Goal: Task Accomplishment & Management: Manage account settings

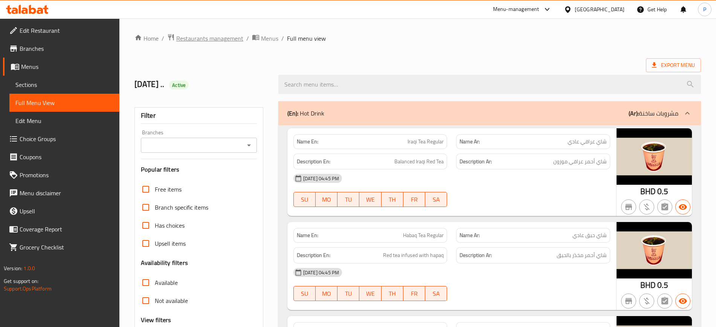
click at [217, 41] on span "Restaurants management" at bounding box center [209, 38] width 67 height 9
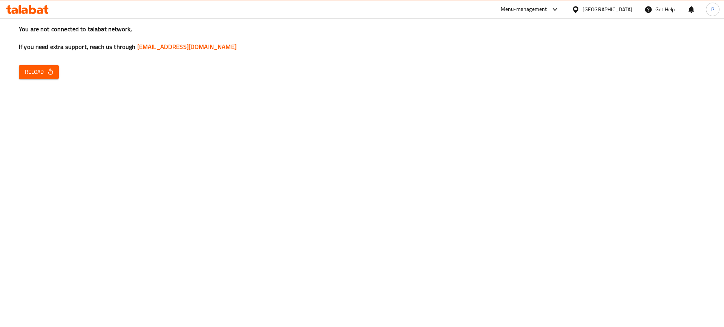
click at [32, 68] on span "Reload" at bounding box center [39, 71] width 28 height 9
click at [46, 67] on button "Reload" at bounding box center [39, 72] width 40 height 14
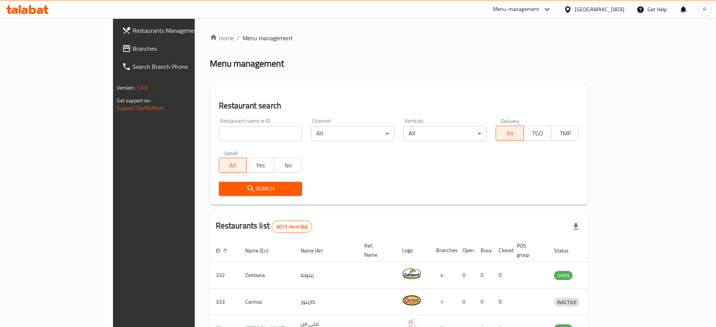
click at [227, 139] on input "search" at bounding box center [260, 133] width 83 height 15
paste input "NIDHAS CAFETERIA"
type input "NIDHAS CAFETERIA"
click button "Search" at bounding box center [260, 189] width 83 height 14
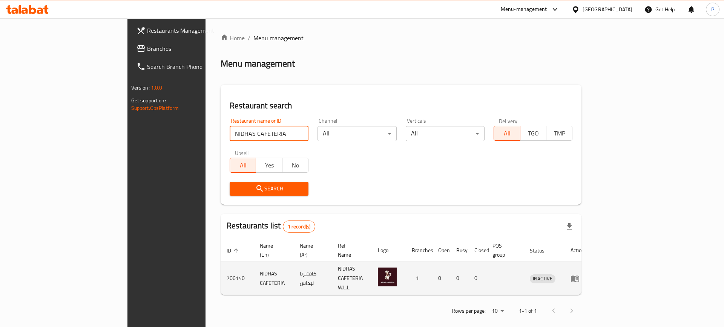
click at [579, 274] on icon "enhanced table" at bounding box center [574, 278] width 9 height 9
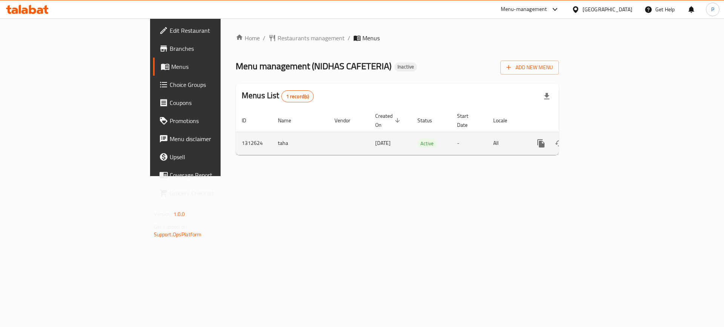
click at [600, 139] on icon "enhanced table" at bounding box center [595, 143] width 9 height 9
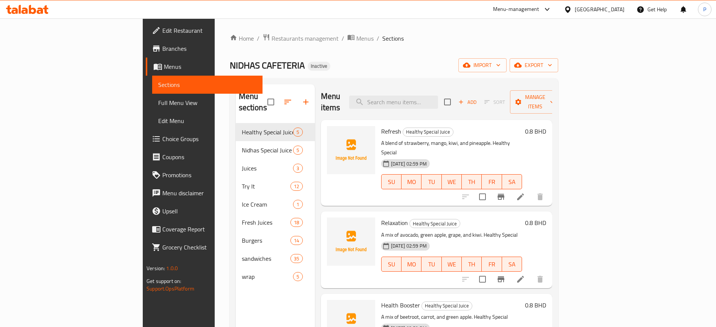
click at [350, 68] on div "NIDHAS CAFETERIA Inactive import export" at bounding box center [394, 65] width 329 height 14
click at [501, 63] on span "import" at bounding box center [483, 65] width 36 height 9
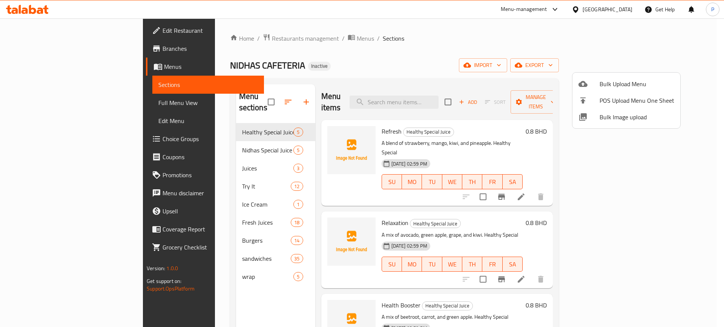
click at [622, 119] on span "Bulk Image upload" at bounding box center [636, 117] width 75 height 9
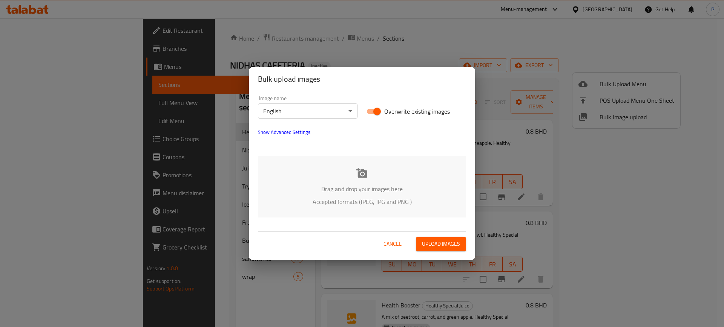
click at [358, 189] on p "Drag and drop your images here" at bounding box center [361, 189] width 185 height 9
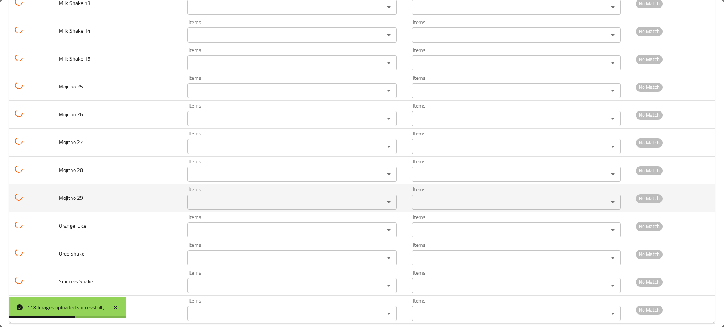
scroll to position [3093, 0]
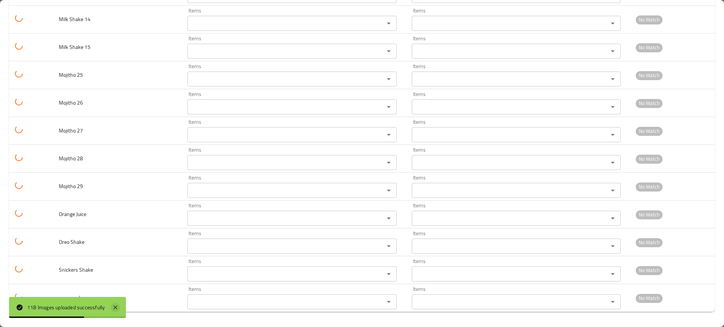
click at [118, 303] on icon at bounding box center [115, 307] width 9 height 9
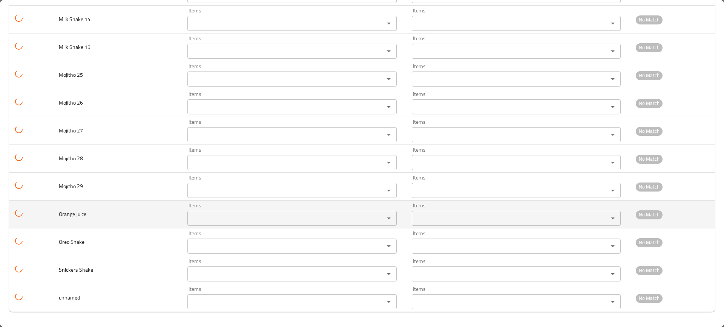
click at [71, 213] on span "Orange Juice" at bounding box center [73, 215] width 28 height 10
copy span "Orange"
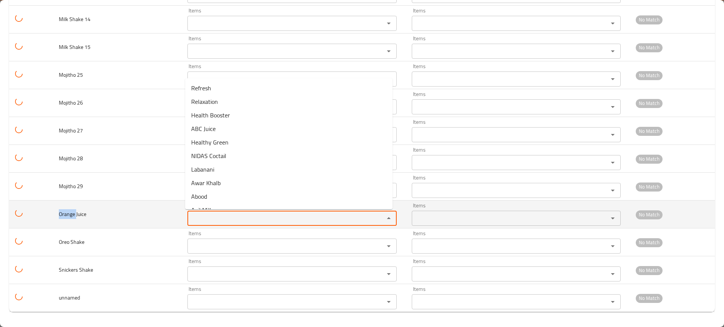
click at [217, 216] on Juice "Items" at bounding box center [281, 218] width 182 height 11
paste Juice "Orange"
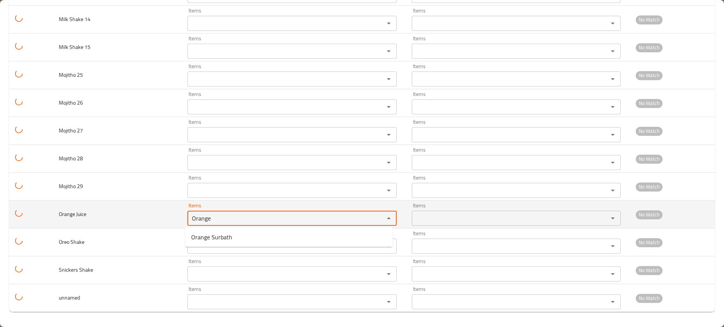
type Juice "Orange"
click at [132, 223] on td "Orange Juice" at bounding box center [117, 215] width 129 height 28
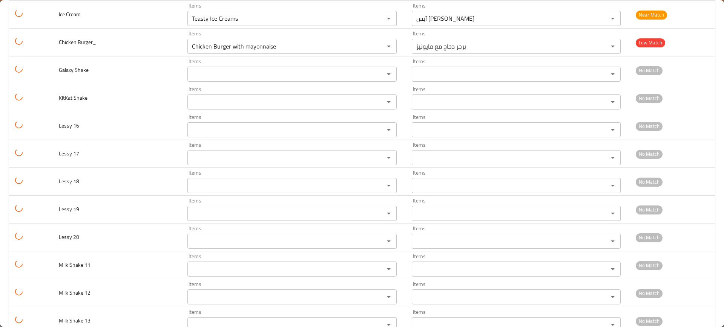
scroll to position [2575, 0]
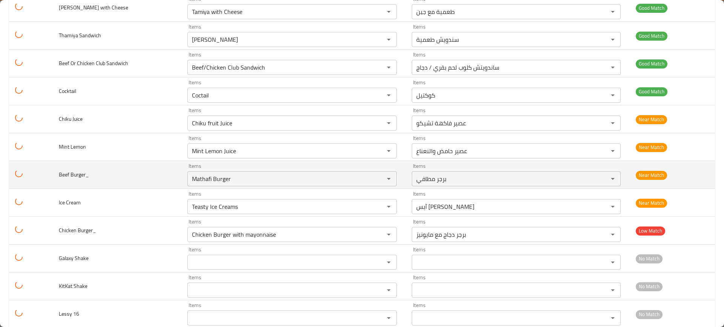
click at [65, 175] on span "Beef Burger_" at bounding box center [74, 175] width 30 height 10
copy span "Beef"
click at [250, 175] on Burger_ "Mathafi Burger" at bounding box center [281, 179] width 182 height 11
paste Burger_ "Beef"
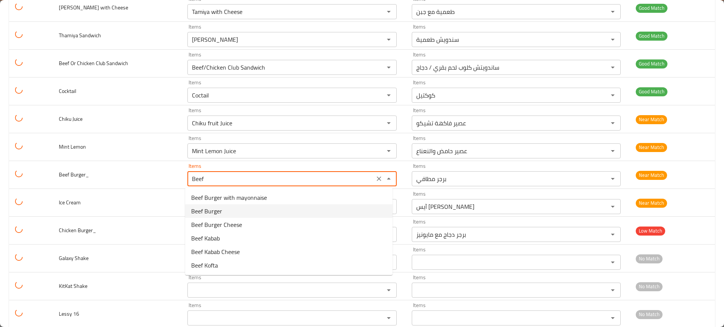
click at [223, 208] on Burger_-option-1 "Beef Burger" at bounding box center [288, 212] width 207 height 14
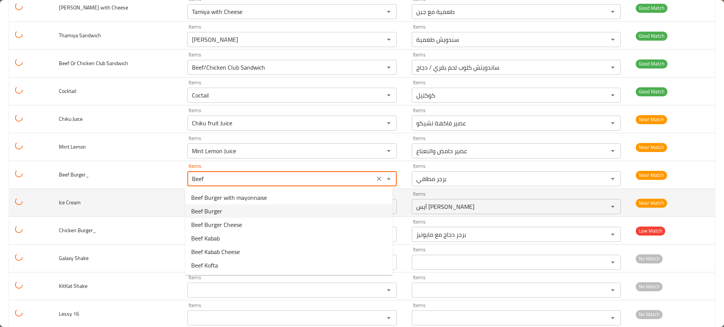
type Burger_ "Beef Burger"
type Burger_-ar "لحم بقر برجر"
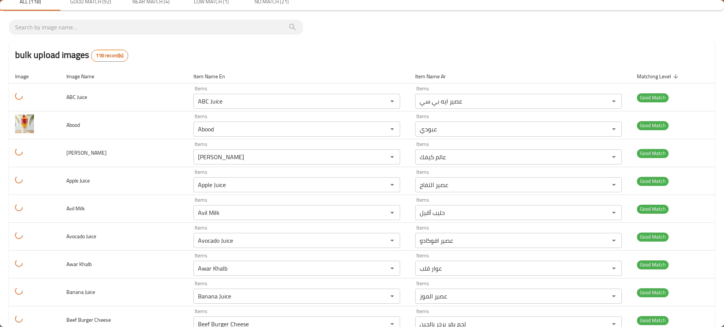
scroll to position [0, 0]
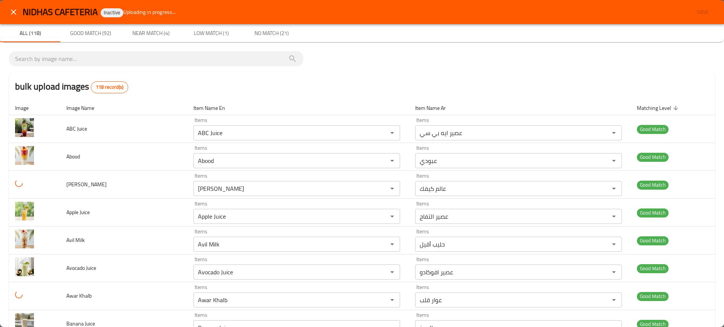
type Burger_ "Beef Burger"
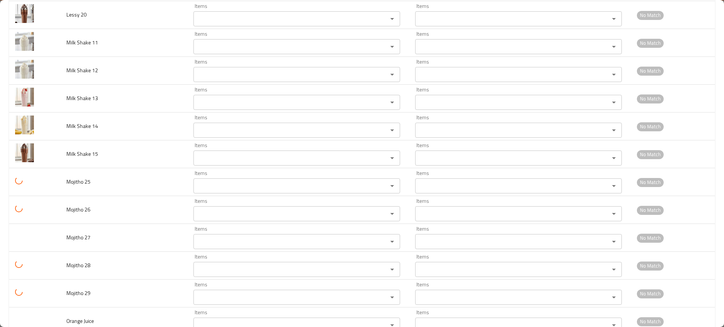
scroll to position [3093, 0]
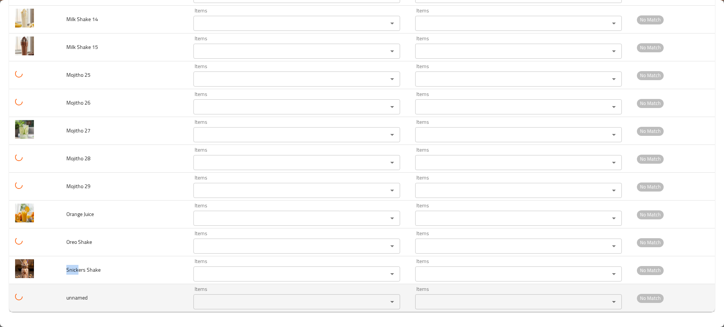
drag, startPoint x: 78, startPoint y: 268, endPoint x: 160, endPoint y: 289, distance: 84.8
click at [64, 267] on td "Snickers Shake" at bounding box center [123, 271] width 127 height 28
copy span "Snick"
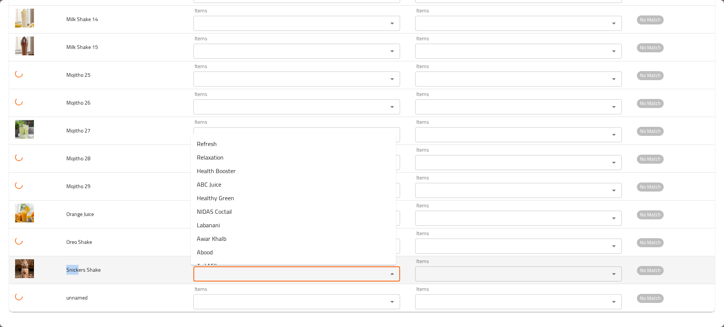
click at [203, 274] on Shake "Items" at bounding box center [286, 274] width 180 height 11
paste Shake "Snick"
type Shake "Snick"
click at [152, 268] on td "Snickers Shake" at bounding box center [123, 271] width 127 height 28
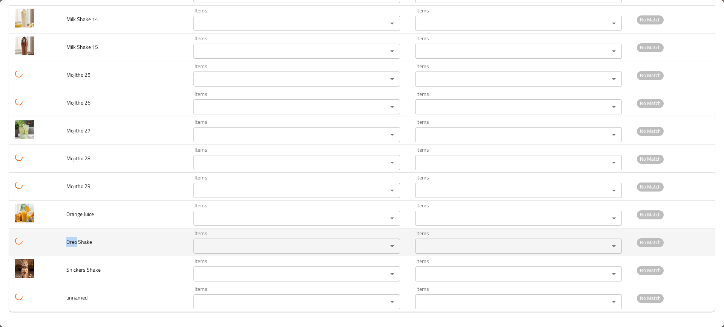
drag, startPoint x: 75, startPoint y: 242, endPoint x: 67, endPoint y: 242, distance: 8.3
click at [67, 242] on span "Oreo Shake" at bounding box center [79, 242] width 26 height 10
copy span "Oreo"
click at [210, 248] on Shake "Items" at bounding box center [286, 246] width 180 height 11
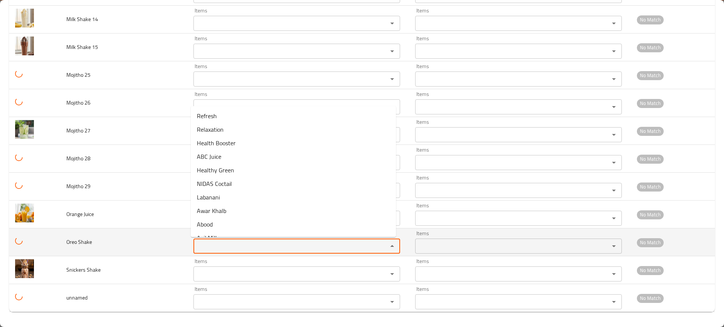
paste Shake "Oreo"
type Shake "Oreo"
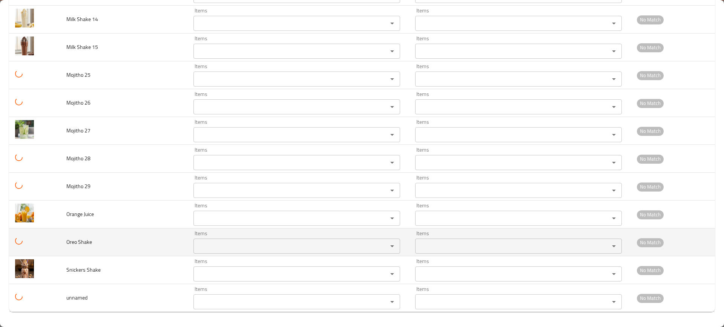
click at [127, 244] on td "Oreo Shake" at bounding box center [123, 243] width 127 height 28
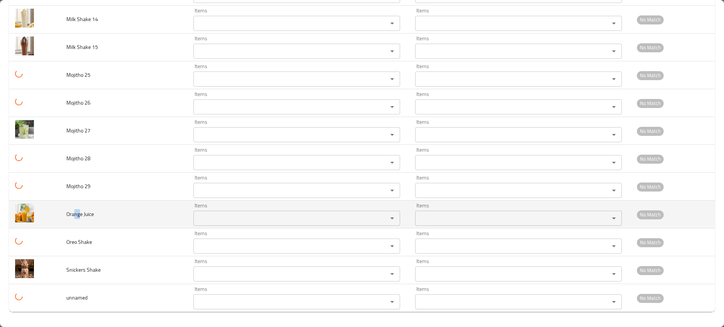
drag, startPoint x: 80, startPoint y: 216, endPoint x: 65, endPoint y: 220, distance: 15.1
click at [67, 218] on span "Orange Juice" at bounding box center [80, 215] width 28 height 10
copy span "Orang"
click at [193, 215] on div "Items" at bounding box center [296, 218] width 207 height 15
paste Juice "Orang"
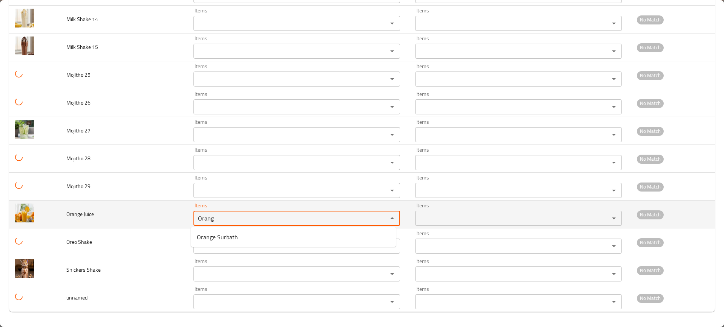
type Juice "Orang"
click at [142, 220] on td "Orange Juice" at bounding box center [123, 215] width 127 height 28
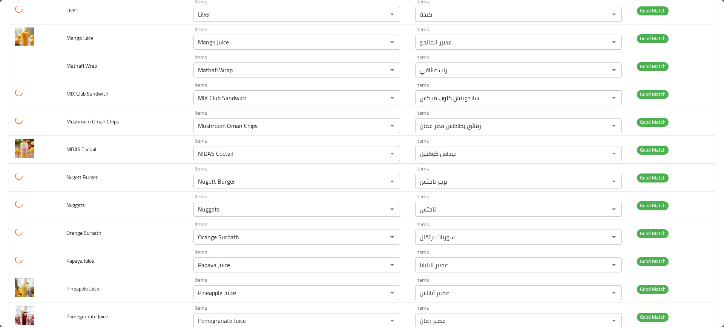
scroll to position [0, 0]
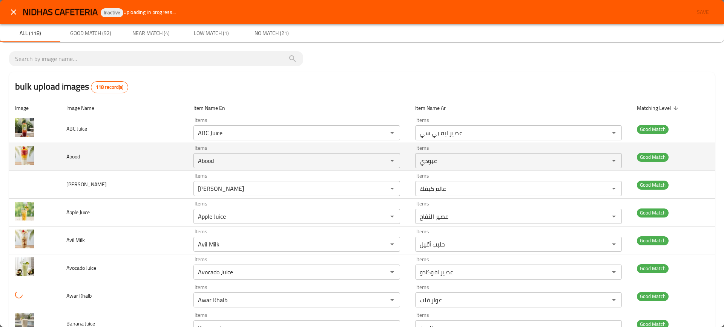
click at [137, 168] on td "Abood" at bounding box center [123, 157] width 127 height 28
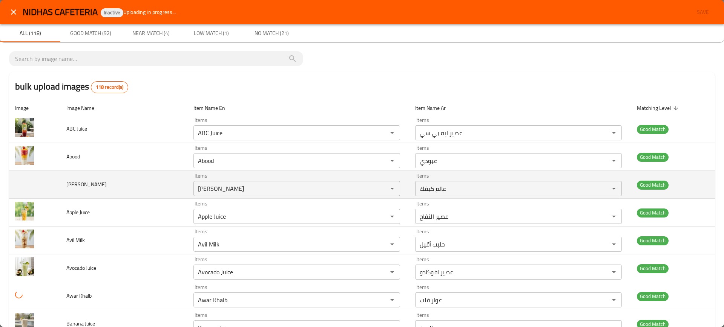
click at [91, 186] on span "Alam Kaifak" at bounding box center [86, 185] width 40 height 10
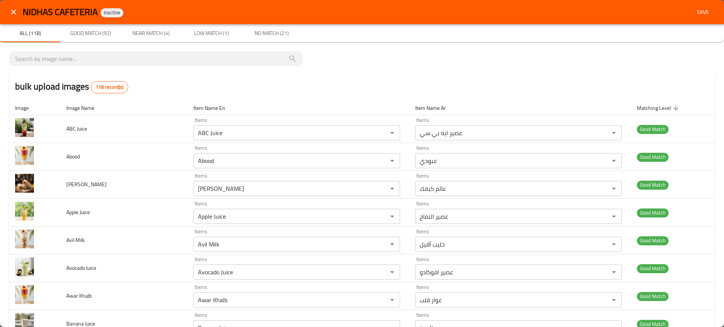
click at [698, 18] on button "Save" at bounding box center [702, 12] width 24 height 14
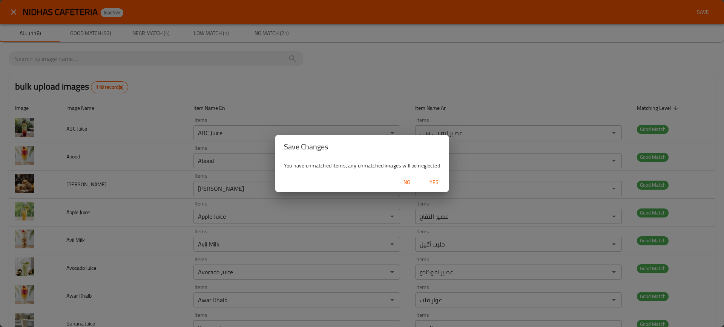
click at [431, 181] on span "Yes" at bounding box center [434, 182] width 18 height 9
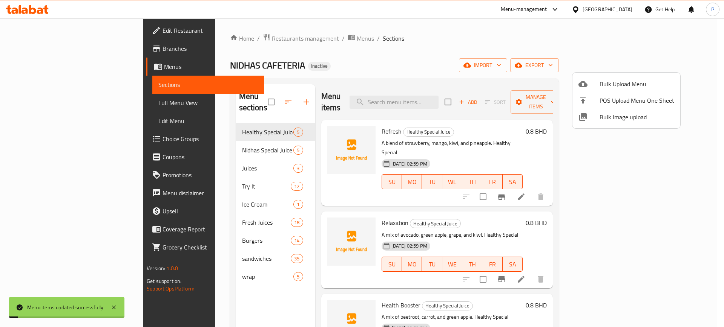
click at [265, 149] on div at bounding box center [362, 163] width 724 height 327
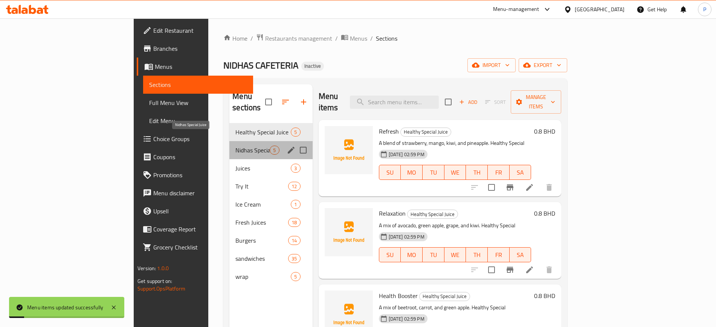
click at [236, 146] on span "Nidhas Special Juice" at bounding box center [253, 150] width 34 height 9
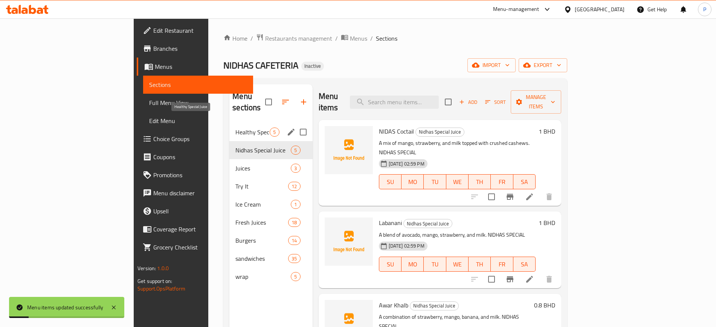
click at [229, 120] on nav "Healthy Special Juice 5 Nidhas Special Juice 5 Juices 3 Try It 12 Ice Cream 1 F…" at bounding box center [270, 204] width 83 height 169
click at [229, 159] on div "Juices 3" at bounding box center [270, 168] width 83 height 18
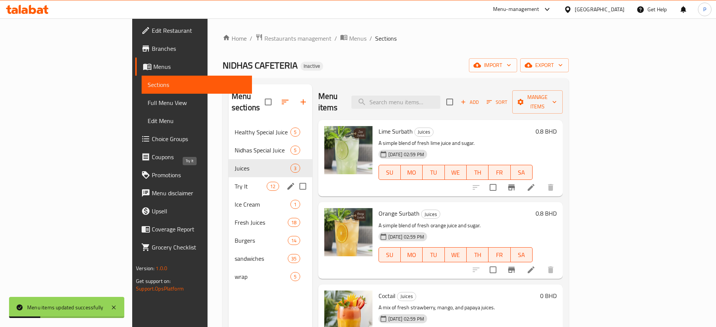
click at [235, 182] on span "Try It" at bounding box center [251, 186] width 32 height 9
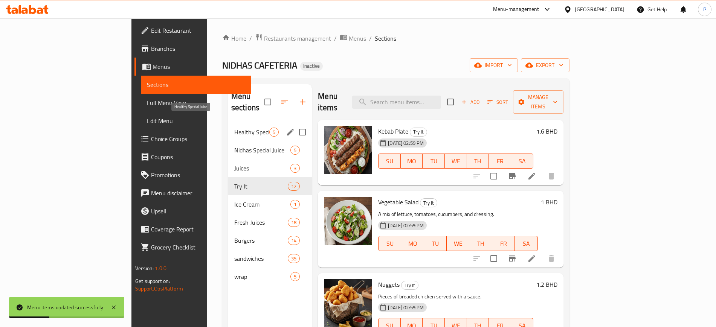
click at [234, 128] on span "Healthy Special Juice" at bounding box center [251, 132] width 35 height 9
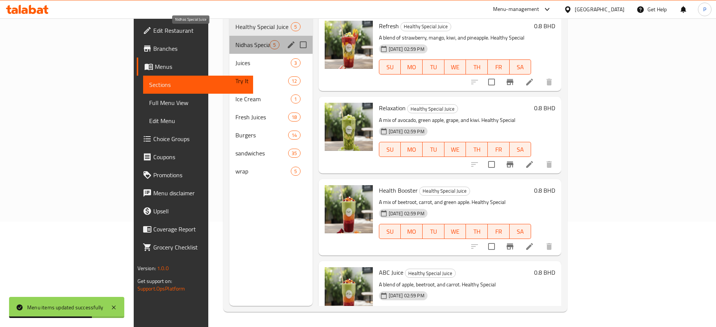
click at [236, 40] on span "Nidhas Special Juice" at bounding box center [253, 44] width 34 height 9
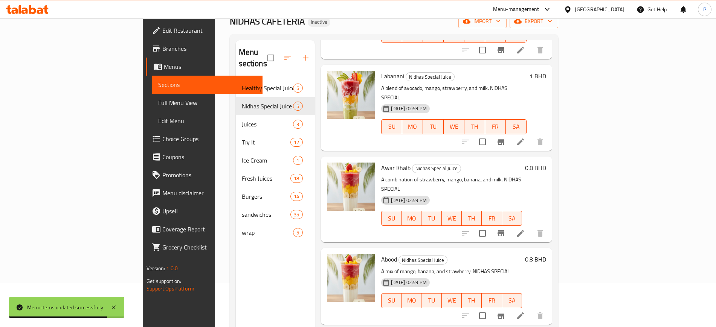
scroll to position [106, 0]
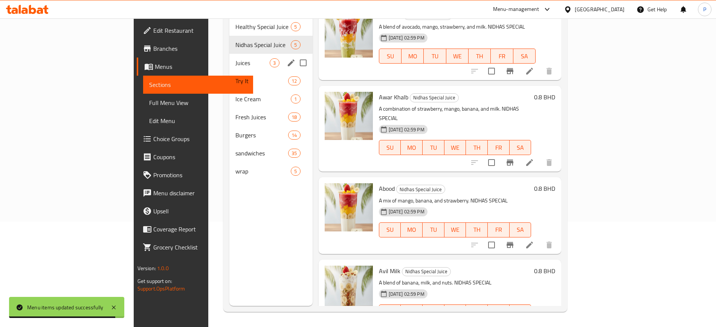
click at [236, 58] on span "Juices" at bounding box center [253, 62] width 34 height 9
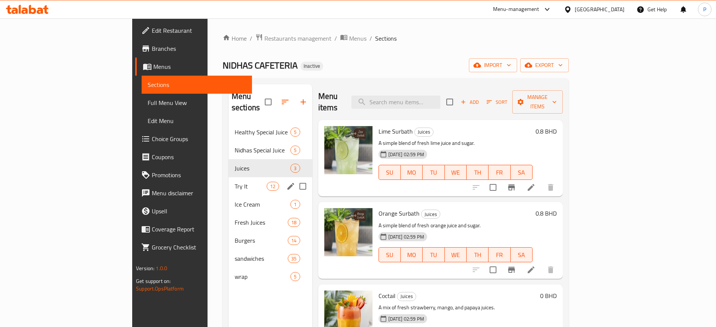
click at [229, 182] on div "Try It 12" at bounding box center [271, 186] width 84 height 18
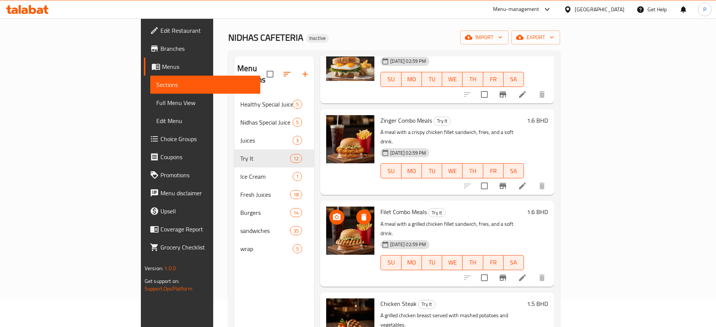
scroll to position [106, 0]
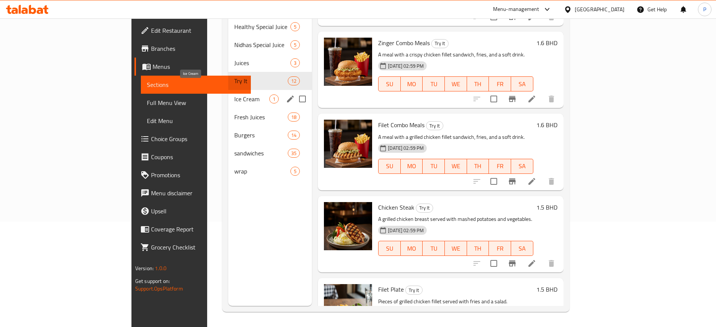
click at [234, 95] on span "Ice Cream" at bounding box center [251, 99] width 35 height 9
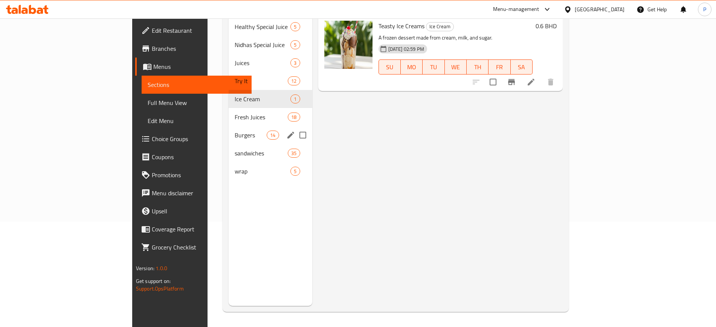
click at [229, 126] on div "Burgers 14" at bounding box center [271, 135] width 84 height 18
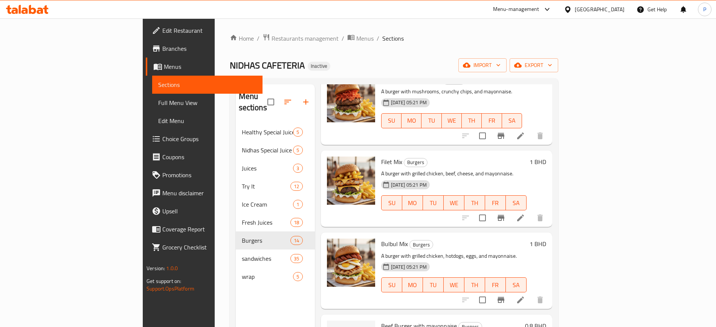
scroll to position [844, 0]
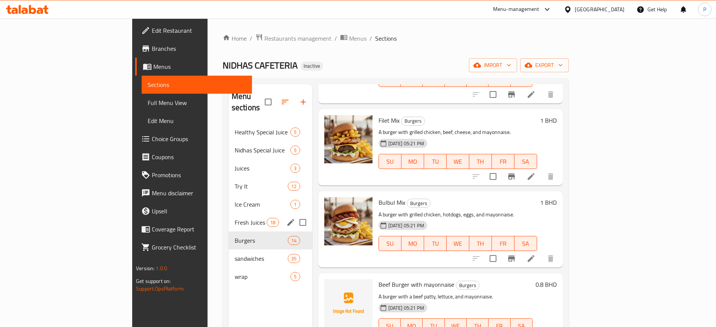
click at [235, 218] on span "Fresh Juices" at bounding box center [251, 222] width 32 height 9
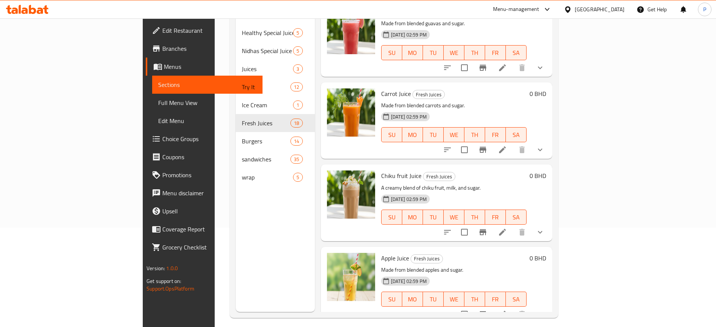
scroll to position [106, 0]
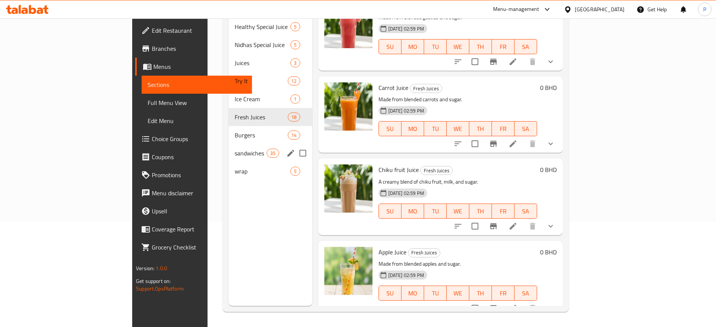
click at [235, 149] on span "sandwiches" at bounding box center [251, 153] width 32 height 9
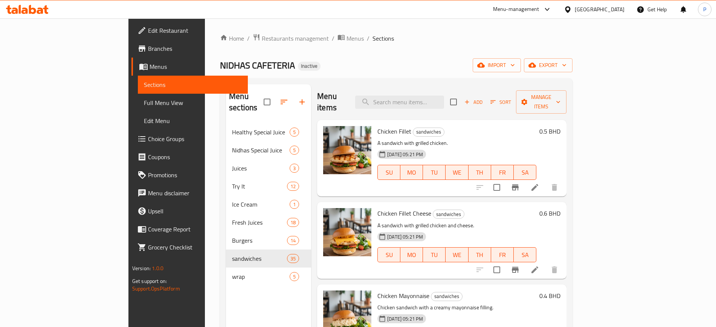
click at [573, 72] on div "Home / Restaurants management / Menus / Sections NIDHAS CAFETERIA Inactive impo…" at bounding box center [396, 226] width 353 height 384
click at [567, 63] on span "export" at bounding box center [548, 65] width 37 height 9
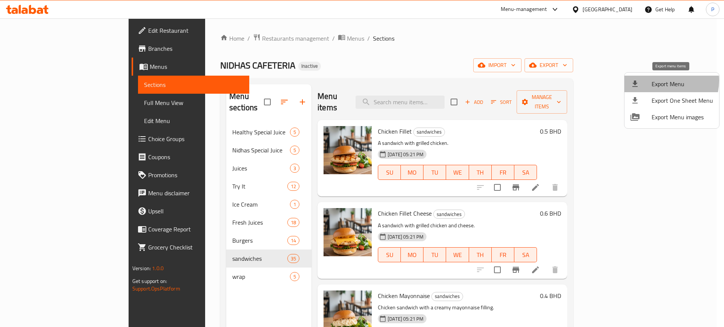
click at [659, 81] on span "Export Menu" at bounding box center [681, 84] width 61 height 9
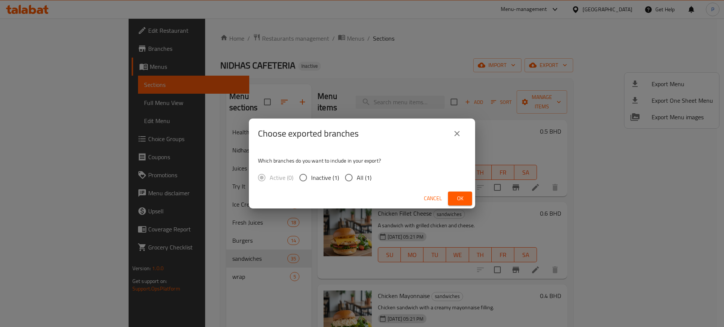
click at [357, 177] on span "All (1)" at bounding box center [363, 177] width 15 height 9
click at [356, 177] on input "All (1)" at bounding box center [349, 178] width 16 height 16
radio input "true"
click at [467, 197] on button "Ok" at bounding box center [460, 199] width 24 height 14
